Goal: Check status: Check status

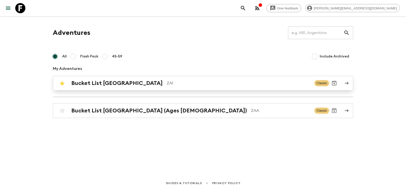
click at [97, 82] on h2 "Bucket List [GEOGRAPHIC_DATA]" at bounding box center [116, 83] width 91 height 7
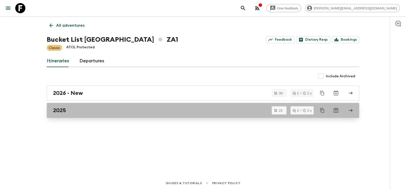
click at [66, 110] on h2 "2025" at bounding box center [59, 110] width 13 height 7
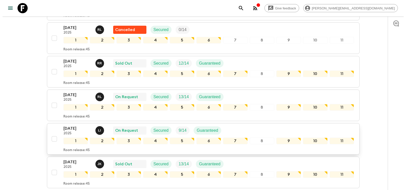
scroll to position [155, 0]
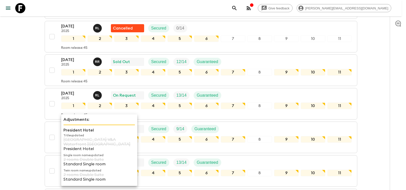
click at [73, 119] on p "Adjustments:" at bounding box center [99, 119] width 72 height 6
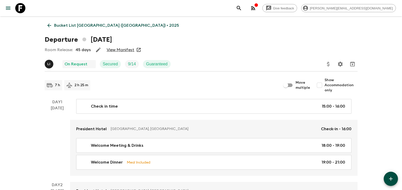
click at [116, 50] on link "View Manifest" at bounding box center [121, 49] width 28 height 5
